Goal: Task Accomplishment & Management: Manage account settings

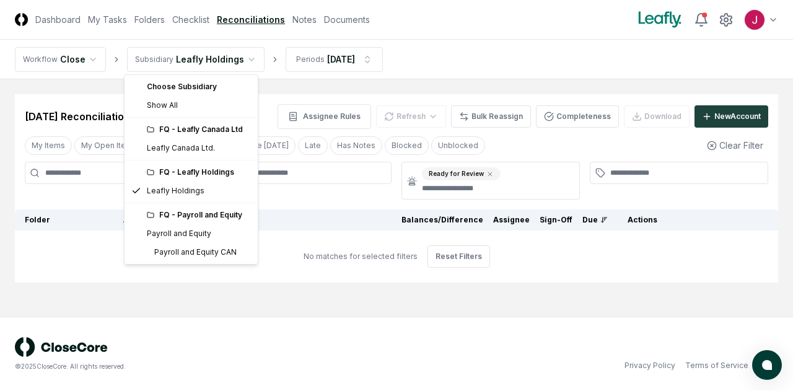
click at [244, 56] on html "CloseCore Dashboard My Tasks Folders Checklist Reconciliations Notes Documents …" at bounding box center [396, 195] width 793 height 391
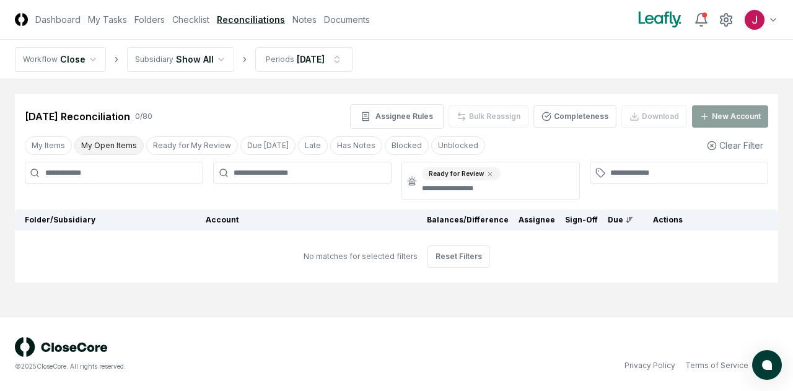
click at [103, 146] on button "My Open Items" at bounding box center [108, 145] width 69 height 19
click at [726, 144] on button "Clear Filter" at bounding box center [735, 145] width 66 height 23
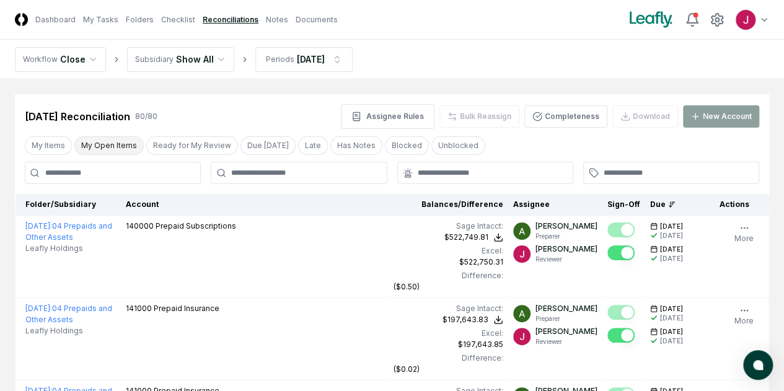
click at [97, 144] on button "My Open Items" at bounding box center [108, 145] width 69 height 19
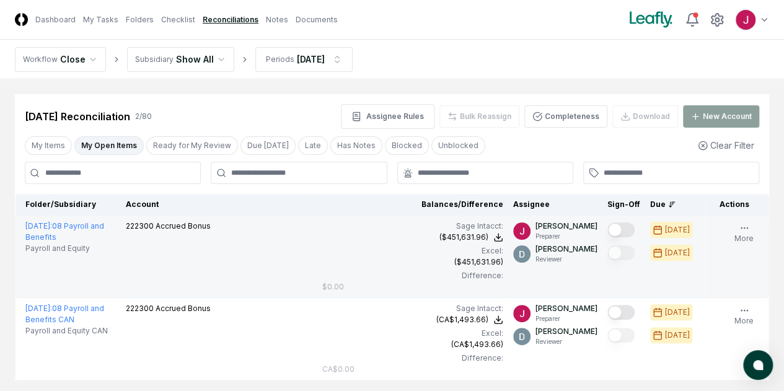
click at [607, 229] on button "Mark complete" at bounding box center [620, 230] width 27 height 15
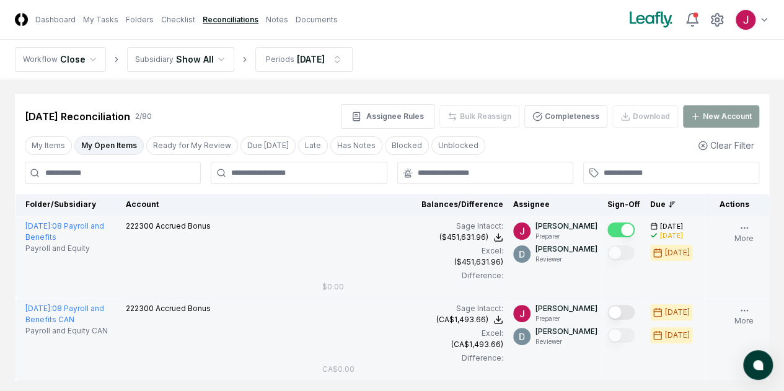
click at [607, 313] on button "Mark complete" at bounding box center [620, 312] width 27 height 15
